Goal: Participate in discussion: Engage in conversation with other users on a specific topic

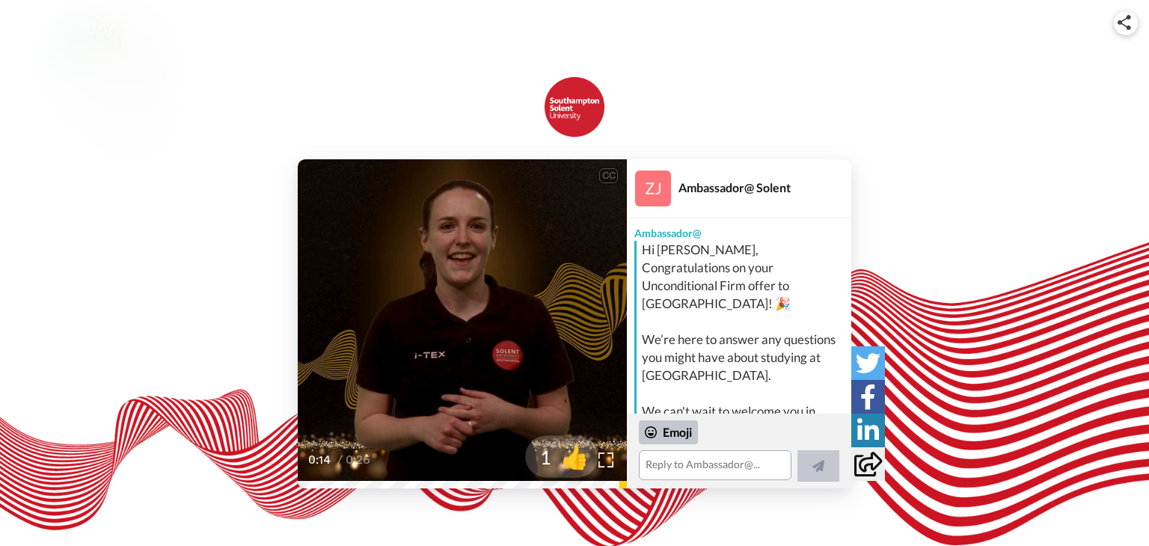
click at [565, 457] on span "👍" at bounding box center [574, 457] width 47 height 30
click at [571, 458] on span "🔥" at bounding box center [574, 457] width 47 height 30
click at [571, 458] on span "😁" at bounding box center [574, 457] width 47 height 30
click at [571, 458] on span "🤩" at bounding box center [574, 457] width 47 height 30
click at [571, 458] on span "🤗" at bounding box center [574, 457] width 47 height 30
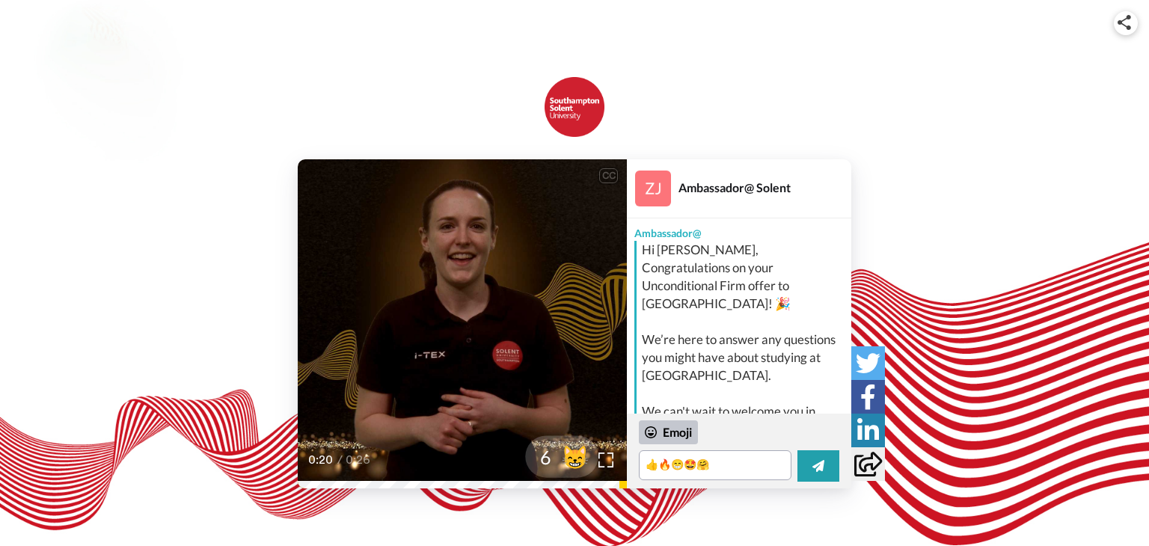
click at [571, 458] on span "😸" at bounding box center [574, 457] width 47 height 30
click at [571, 458] on span "🤝" at bounding box center [574, 457] width 47 height 30
click at [571, 458] on span "✅" at bounding box center [574, 457] width 47 height 30
click at [571, 458] on span "👌" at bounding box center [576, 457] width 47 height 30
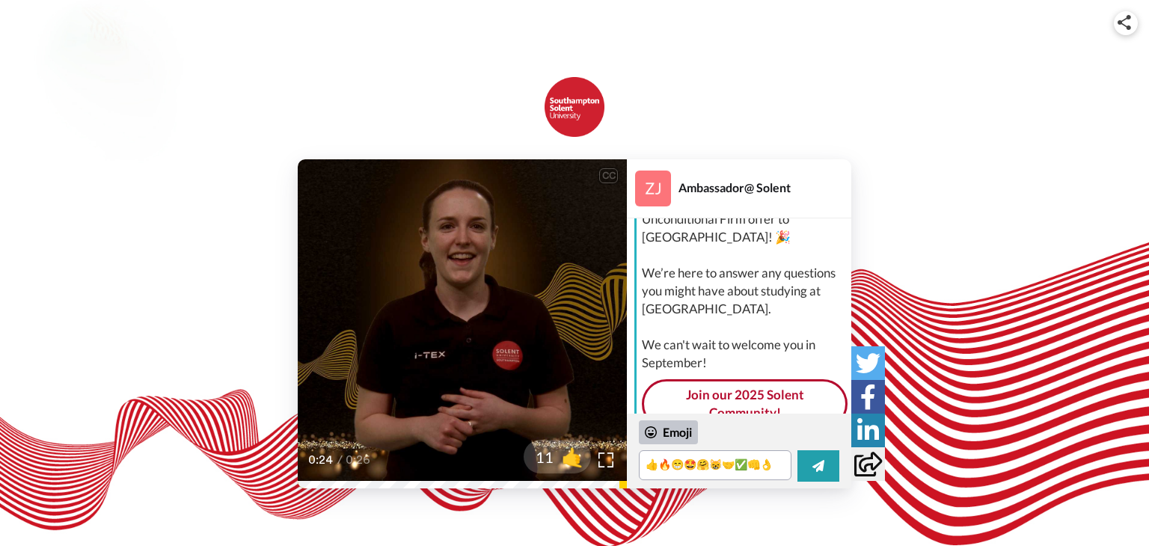
scroll to position [75, 0]
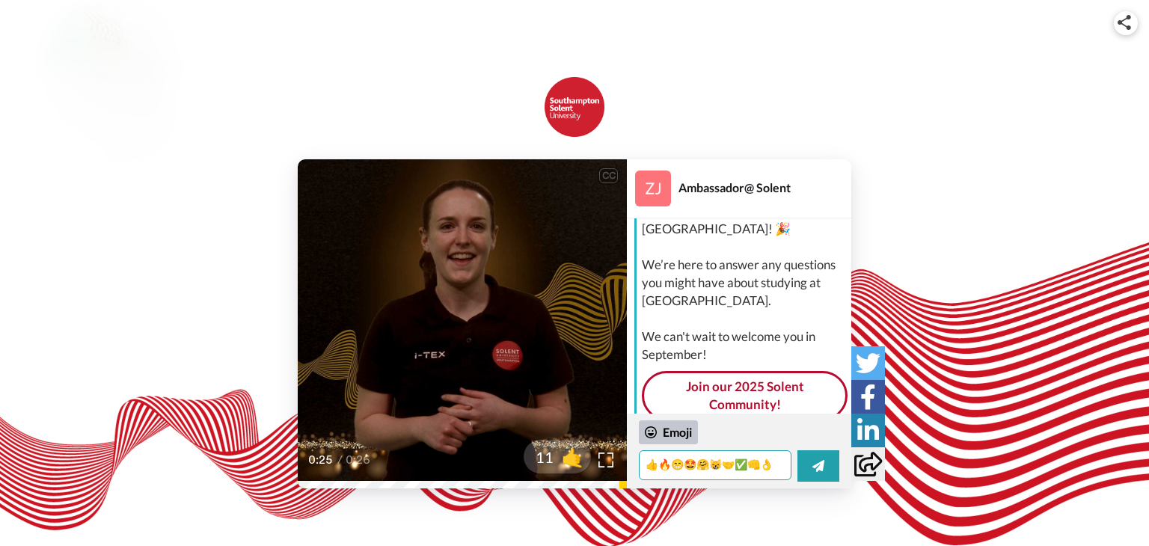
click at [716, 476] on textarea "👍🔥😁🤩🤗😸🤝✅👊👌" at bounding box center [715, 465] width 153 height 30
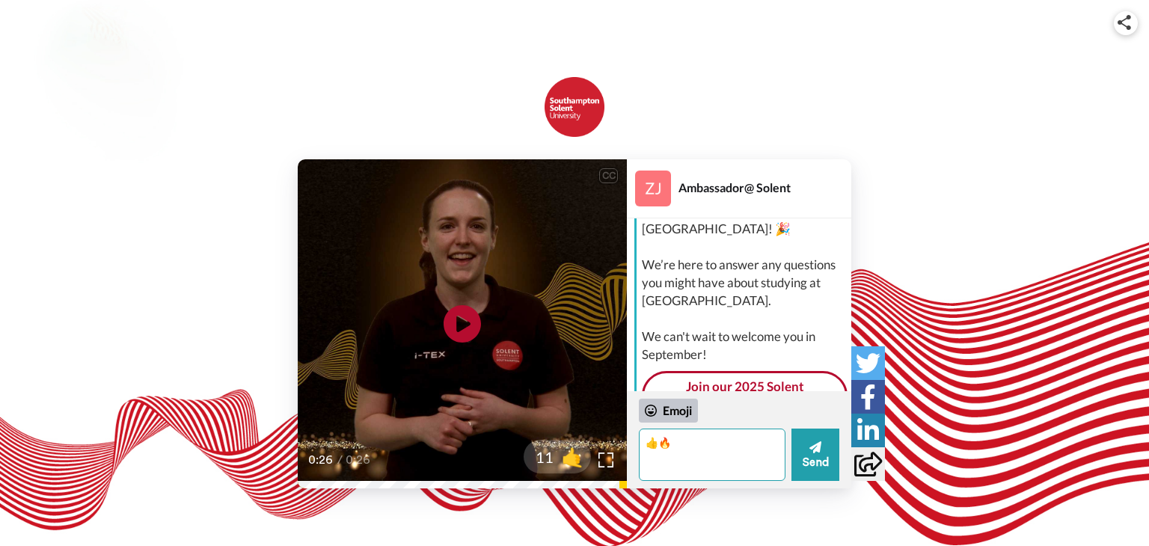
type textarea "👍"
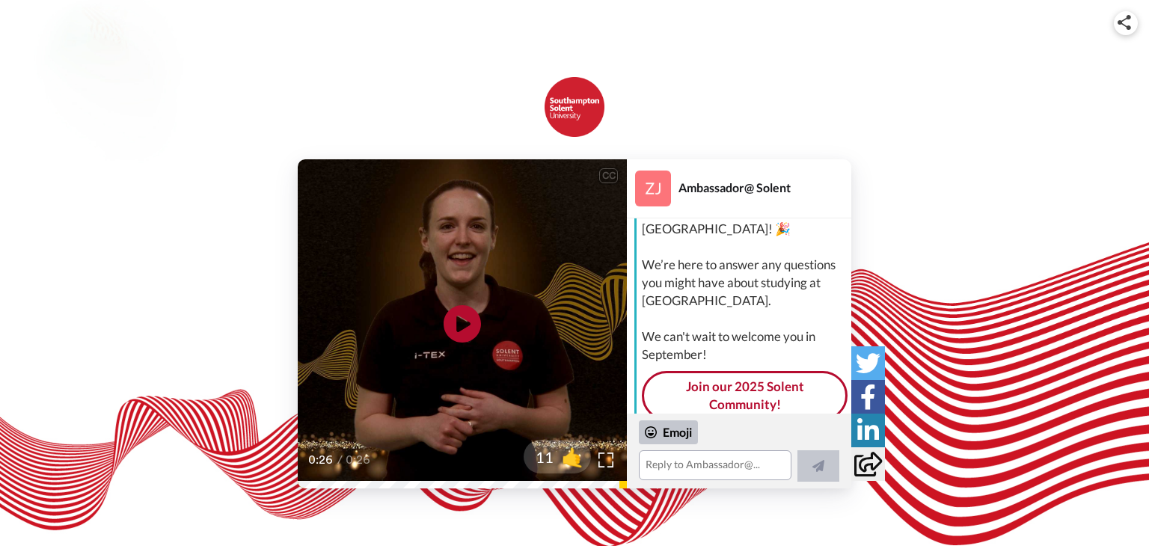
click at [957, 213] on div "CC Play/Pause 0:26 / 0:26 11 🤙 Ambassador@ Solent Ambassador@ Hi [PERSON_NAME],…" at bounding box center [574, 323] width 1149 height 329
click at [458, 316] on icon "Play/Pause" at bounding box center [463, 324] width 40 height 71
click at [541, 211] on video at bounding box center [462, 323] width 329 height 329
